Goal: Information Seeking & Learning: Check status

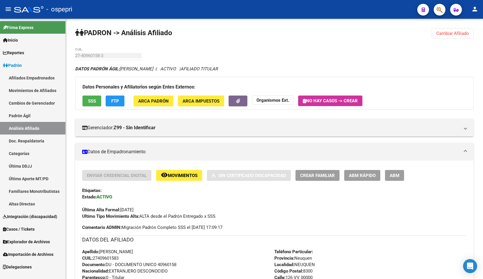
click at [38, 243] on span "Explorador de Archivos" at bounding box center [26, 242] width 47 height 6
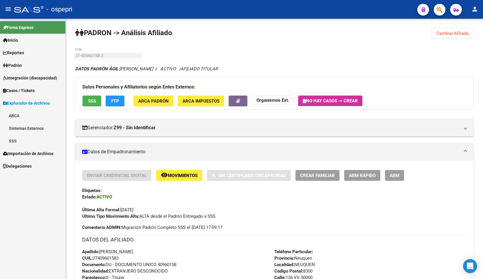
click at [17, 142] on link "SSS" at bounding box center [32, 141] width 65 height 13
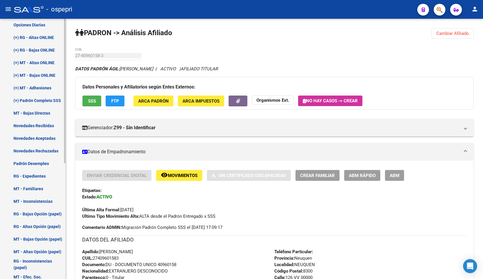
scroll to position [147, 0]
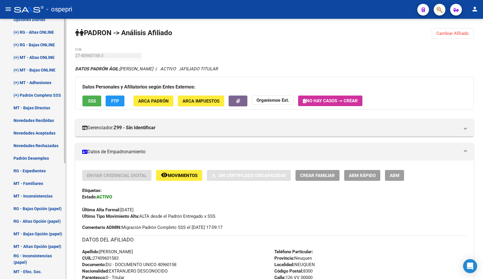
click at [27, 159] on link "Padrón Desempleo" at bounding box center [32, 158] width 65 height 13
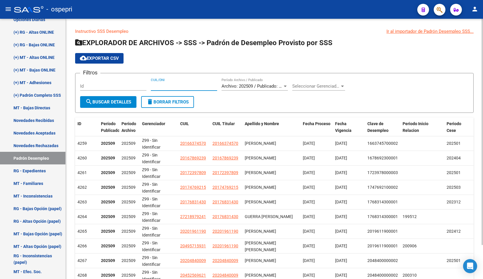
paste input "29824688"
type input "29824688"
click at [111, 101] on span "search Buscar Detalles" at bounding box center [108, 101] width 46 height 5
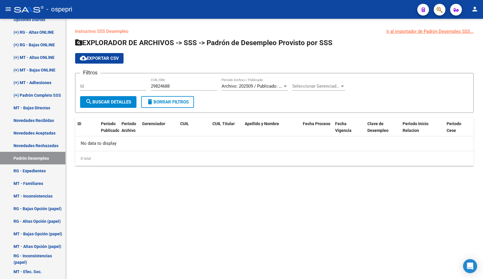
click at [263, 87] on span "Archivo: 202509 / Publicado: 202508" at bounding box center [257, 86] width 71 height 5
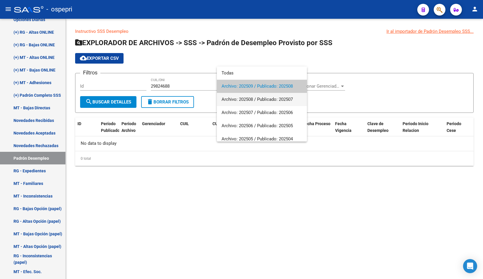
click at [266, 100] on span "Archivo: 202508 / Publicado: 202507" at bounding box center [262, 99] width 81 height 13
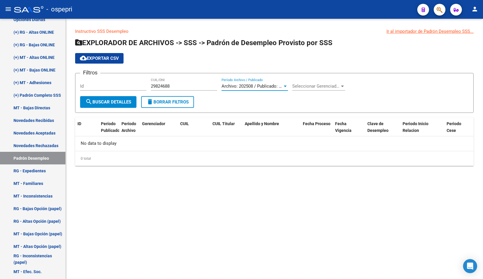
click at [95, 103] on span "search Buscar Detalles" at bounding box center [108, 101] width 46 height 5
click at [266, 83] on div "Archivo: 202508 / Publicado: 202507 Período Archivo / Publicado" at bounding box center [255, 84] width 66 height 13
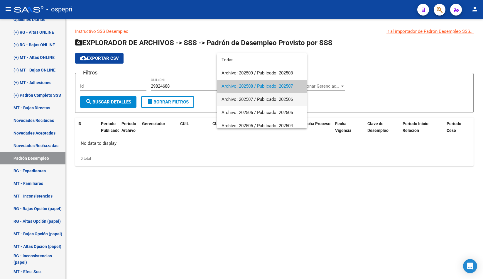
click at [264, 105] on span "Archivo: 202507 / Publicado: 202506" at bounding box center [262, 99] width 81 height 13
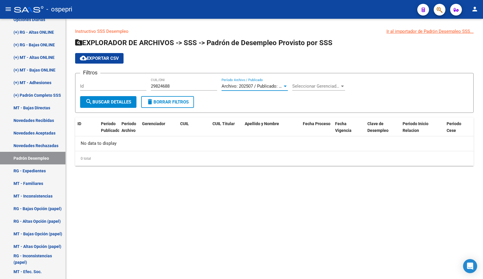
click at [102, 104] on span "search Buscar Detalles" at bounding box center [108, 101] width 46 height 5
click at [257, 88] on span "Archivo: 202507 / Publicado: 202506" at bounding box center [257, 86] width 71 height 5
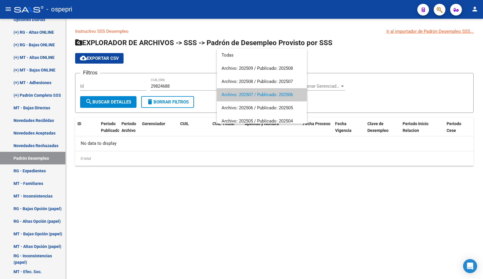
scroll to position [9, 0]
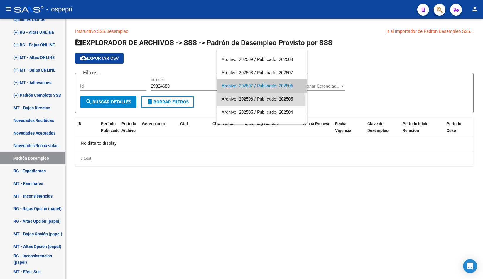
click at [255, 103] on span "Archivo: 202506 / Publicado: 202505" at bounding box center [262, 99] width 81 height 13
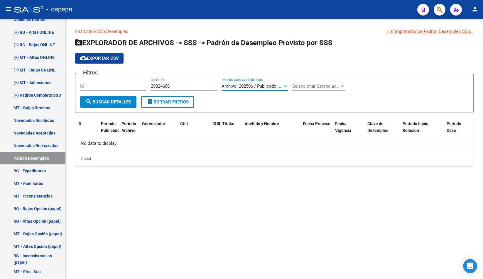
click at [108, 105] on button "search Buscar Detalles" at bounding box center [108, 102] width 56 height 12
click at [444, 6] on button "button" at bounding box center [440, 10] width 12 height 12
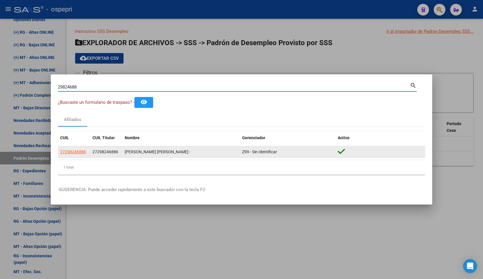
click at [73, 150] on span "27298246886" at bounding box center [73, 152] width 26 height 5
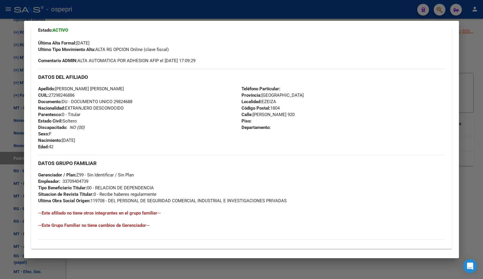
scroll to position [229, 0]
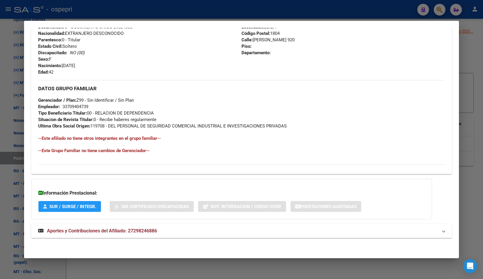
click at [135, 230] on span "Aportes y Contribuciones del Afiliado: 27298246886" at bounding box center [102, 231] width 110 height 6
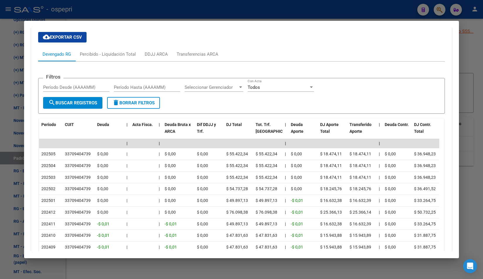
scroll to position [469, 0]
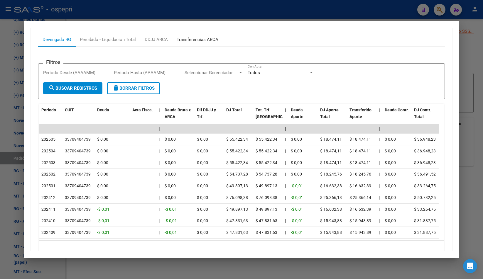
click at [206, 43] on div "Transferencias ARCA" at bounding box center [197, 40] width 50 height 14
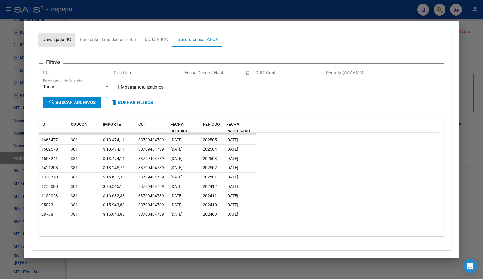
click at [56, 40] on div "Devengado RG" at bounding box center [57, 39] width 28 height 6
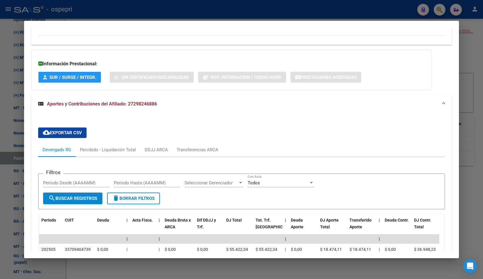
scroll to position [439, 0]
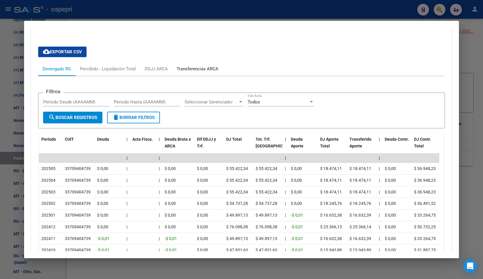
click at [182, 72] on div "Transferencias ARCA" at bounding box center [197, 69] width 50 height 14
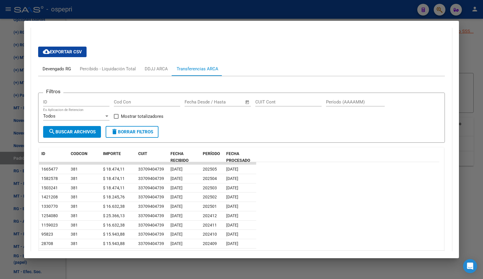
click at [57, 72] on div "Devengado RG" at bounding box center [57, 69] width 28 height 6
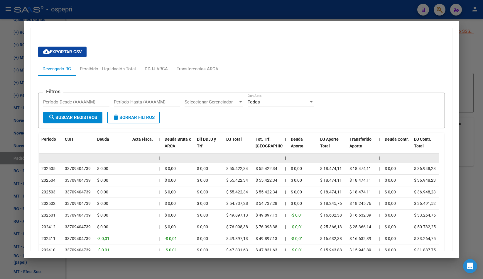
click at [43, 158] on datatable-body-cell at bounding box center [50, 158] width 23 height 9
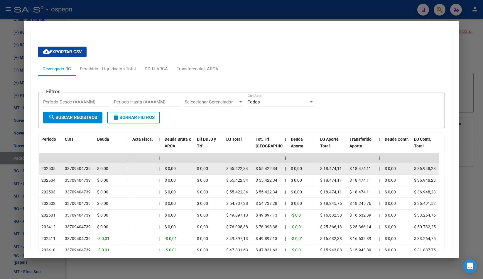
drag, startPoint x: 54, startPoint y: 170, endPoint x: 75, endPoint y: 171, distance: 20.5
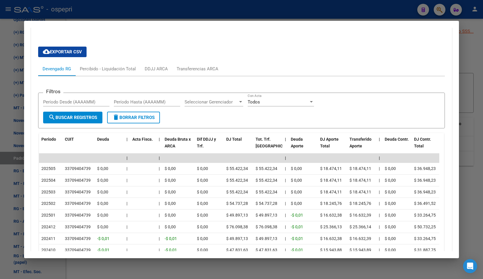
click at [478, 70] on div at bounding box center [241, 139] width 483 height 279
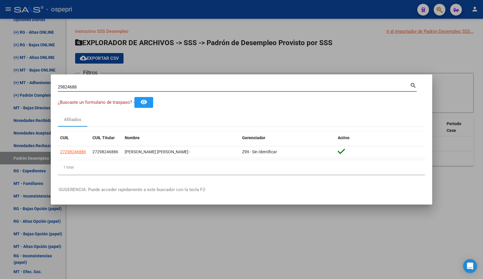
click at [123, 89] on input "29824688" at bounding box center [234, 87] width 352 height 5
click at [122, 89] on input "29824688" at bounding box center [234, 87] width 352 height 5
paste input "3612325"
type input "36123258"
click at [109, 84] on div "36123258 Buscar (apellido, dni, [PERSON_NAME], [PERSON_NAME], cuit, obra social)" at bounding box center [234, 87] width 352 height 9
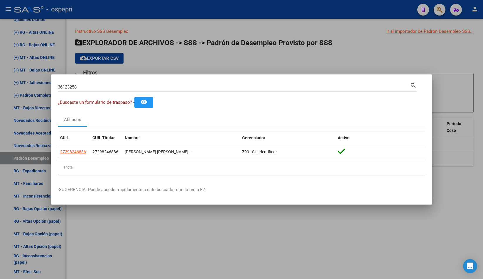
click at [115, 96] on div "36123258 Buscar (apellido, dni, [PERSON_NAME], nro traspaso, cuit, obra social)…" at bounding box center [237, 90] width 359 height 16
drag, startPoint x: 112, startPoint y: 92, endPoint x: 109, endPoint y: 88, distance: 5.0
click at [111, 92] on div "36123258 Buscar (apellido, dni, [PERSON_NAME], nro traspaso, cuit, obra social)…" at bounding box center [237, 90] width 359 height 16
click at [109, 88] on input "36123258" at bounding box center [234, 87] width 352 height 5
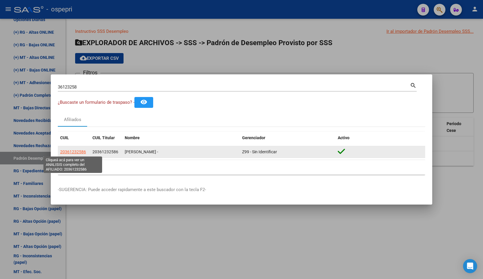
click at [69, 152] on span "20361232586" at bounding box center [73, 152] width 26 height 5
type textarea "20361232586"
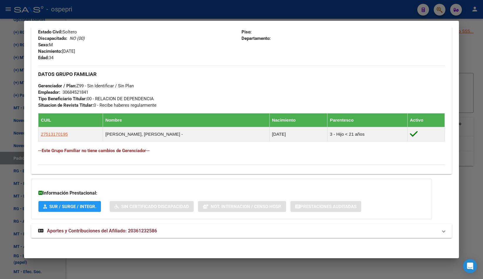
click at [162, 235] on mat-expansion-panel-header "Aportes y Contribuciones del Afiliado: 20361232586" at bounding box center [241, 231] width 420 height 14
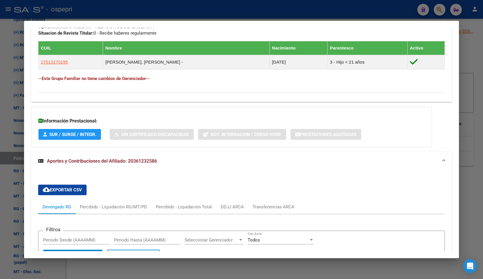
scroll to position [454, 0]
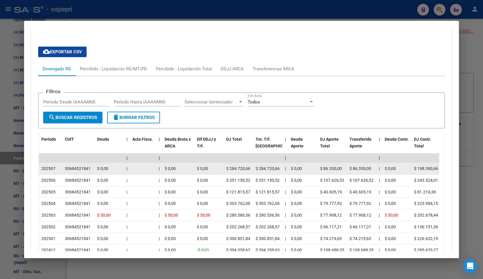
drag, startPoint x: 66, startPoint y: 168, endPoint x: 93, endPoint y: 168, distance: 27.6
click at [93, 168] on datatable-body-cell "30684521841" at bounding box center [78, 168] width 32 height 11
